Goal: Transaction & Acquisition: Purchase product/service

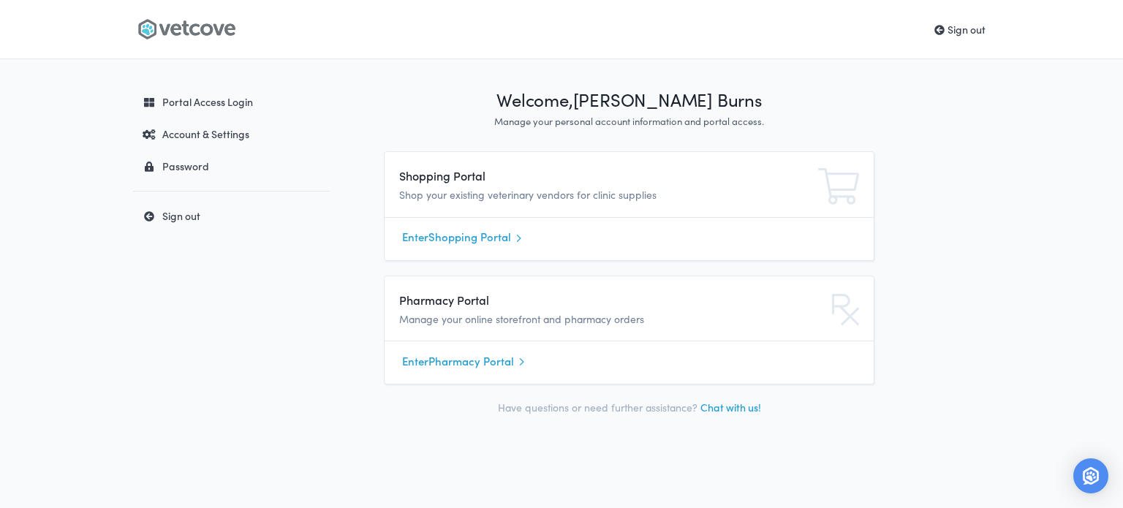
click at [469, 233] on link "Enter Shopping Portal" at bounding box center [629, 238] width 454 height 22
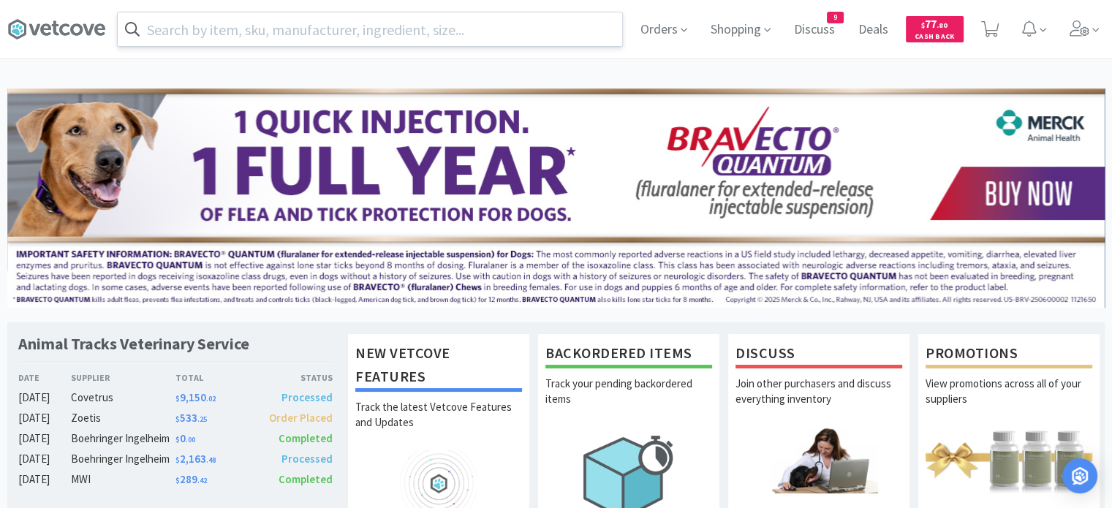
click at [365, 28] on input "text" at bounding box center [370, 29] width 504 height 34
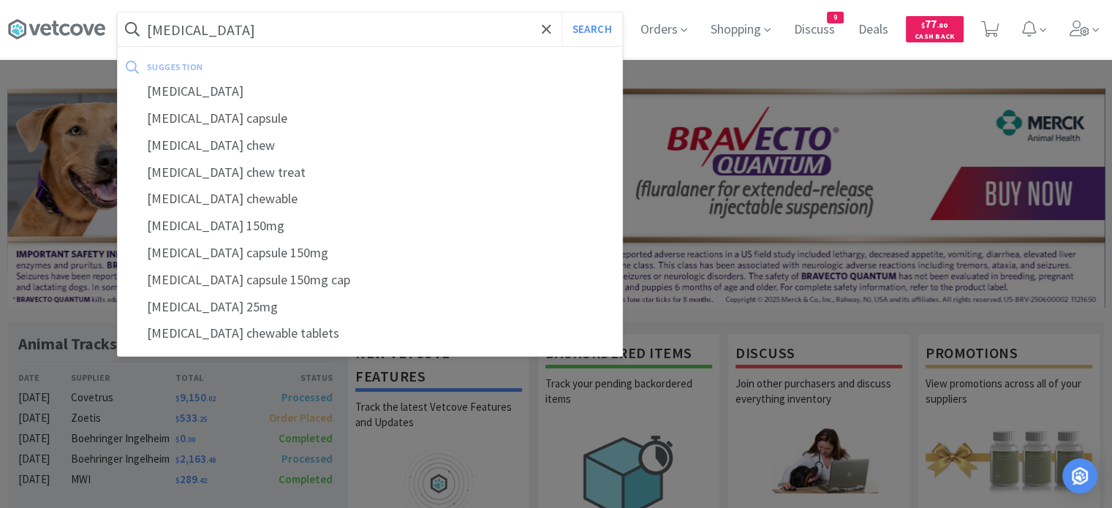
type input "[MEDICAL_DATA]"
click at [561, 12] on button "Search" at bounding box center [591, 29] width 61 height 34
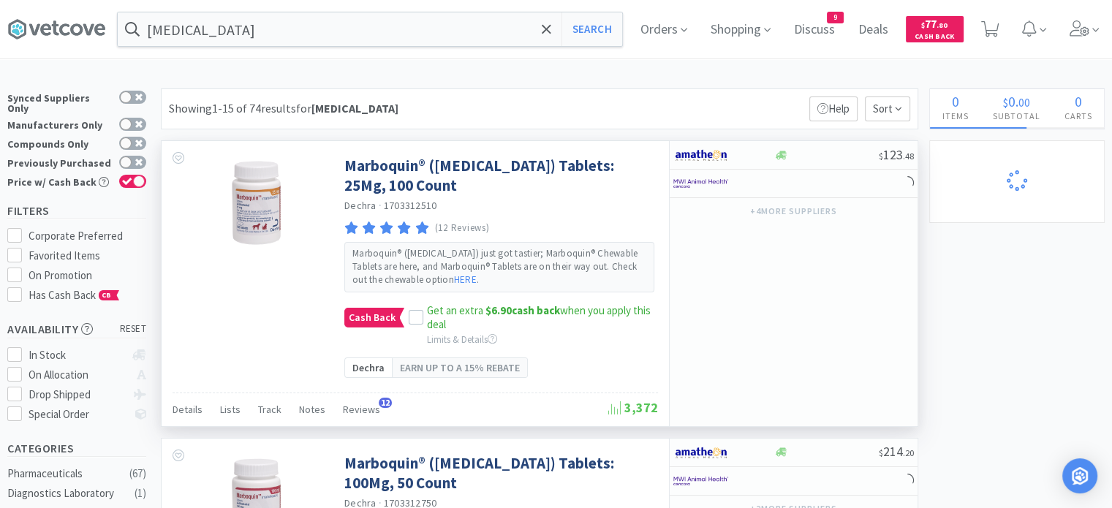
scroll to position [146, 0]
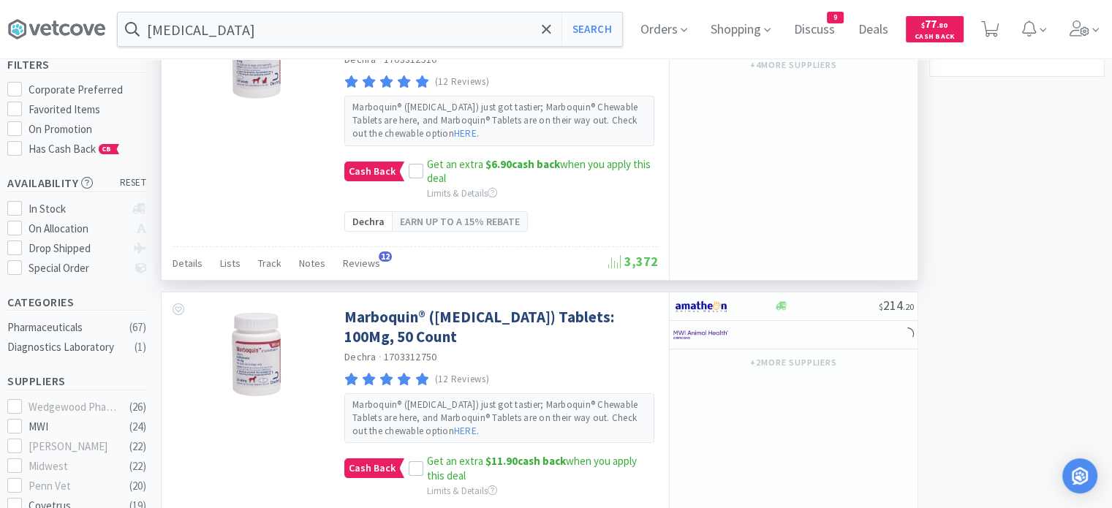
select select "1"
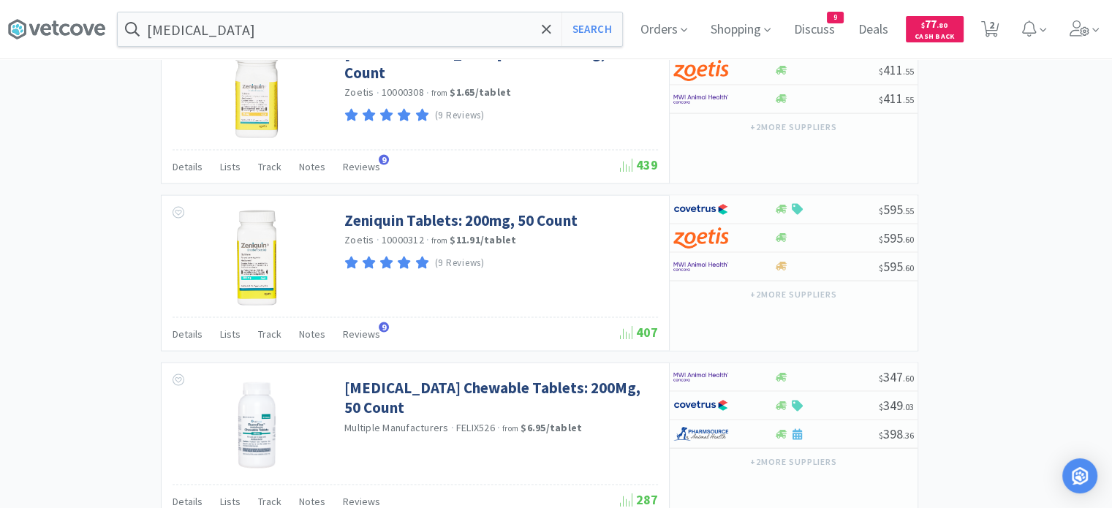
scroll to position [2759, 0]
